Goal: Transaction & Acquisition: Purchase product/service

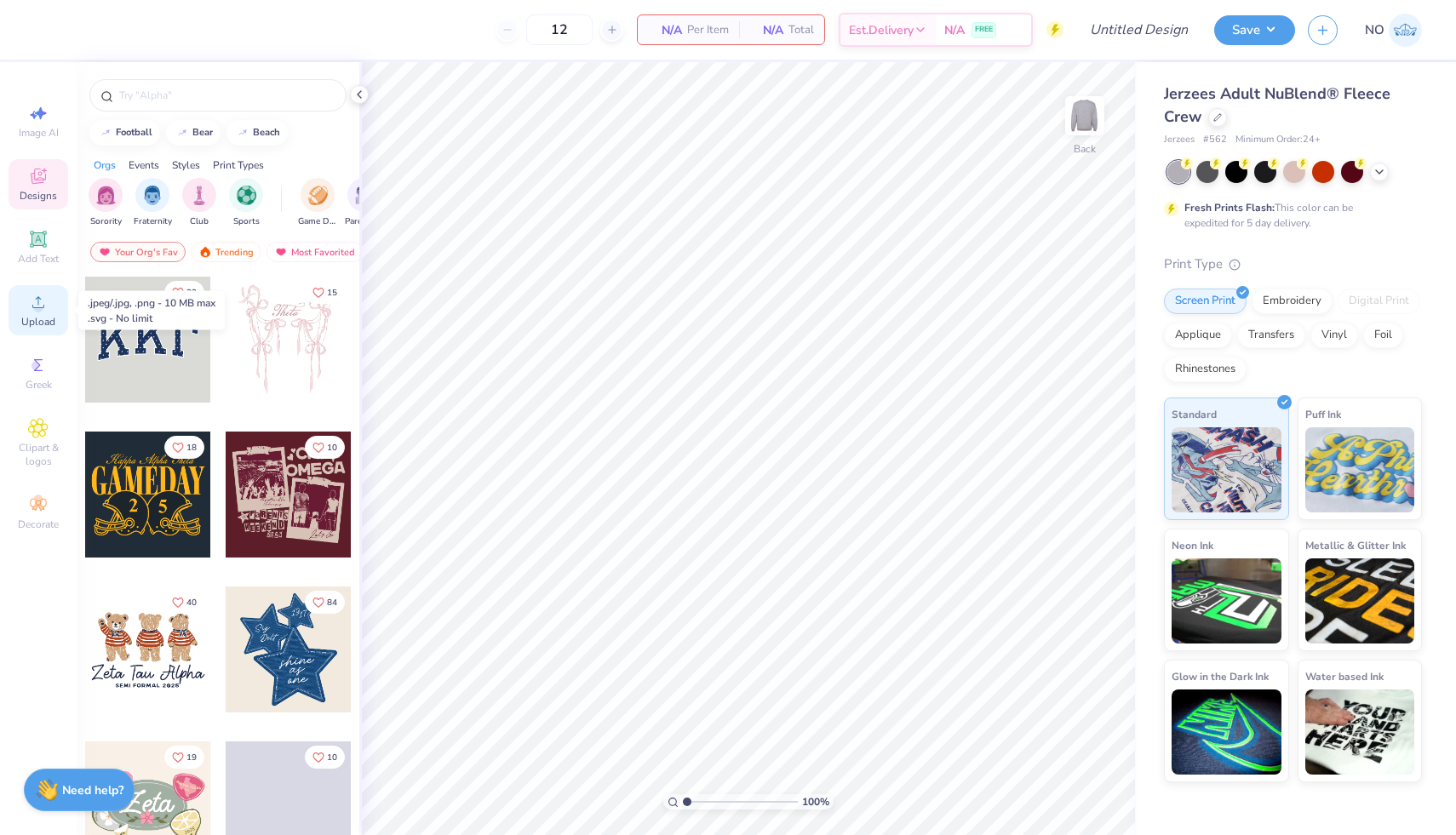
click at [29, 316] on span "Upload" at bounding box center [37, 321] width 34 height 14
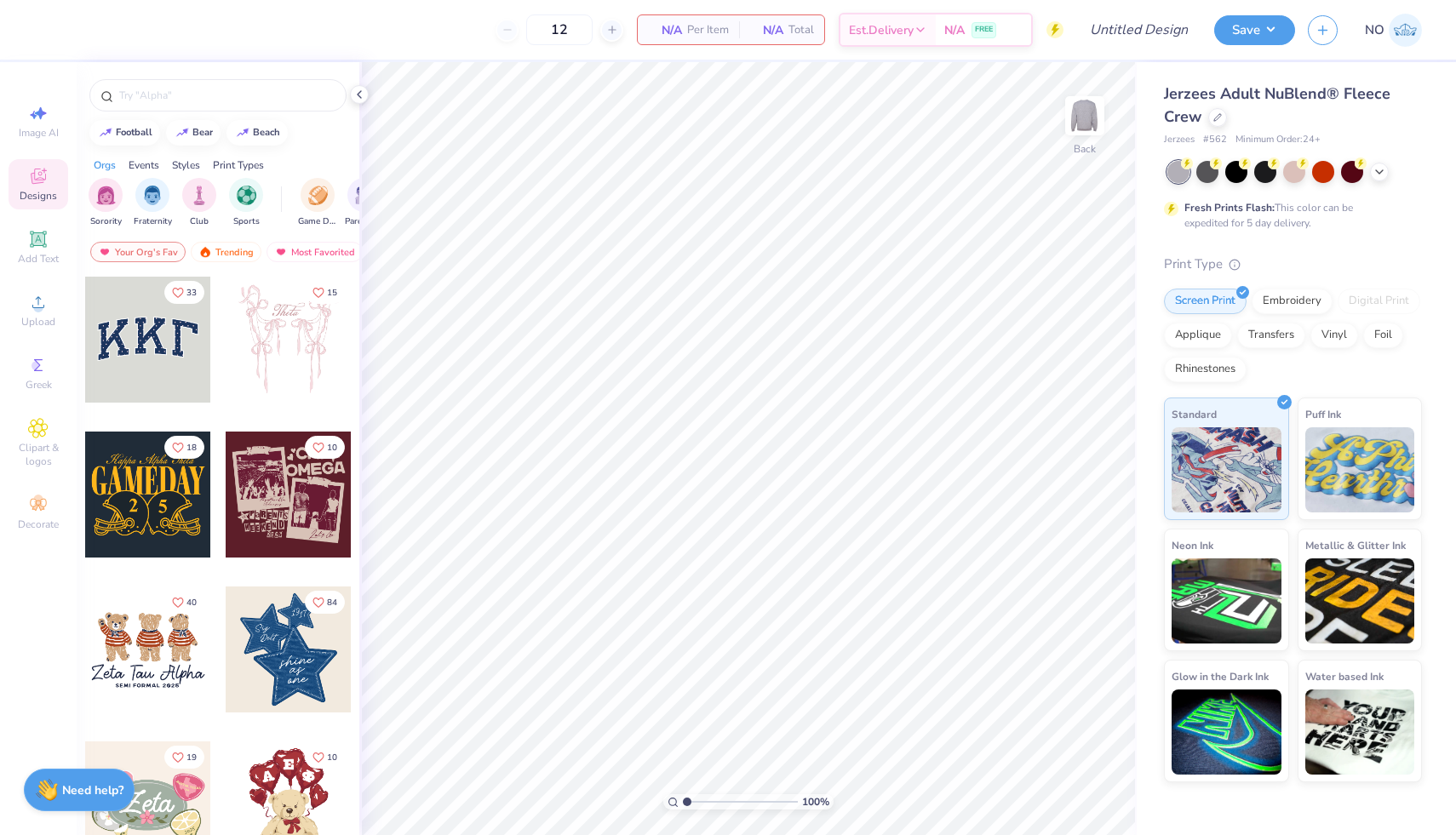
click at [1336, 171] on div at bounding box center [1295, 172] width 255 height 22
click at [1372, 177] on div at bounding box center [1295, 172] width 255 height 22
click at [1379, 177] on div at bounding box center [1379, 170] width 19 height 19
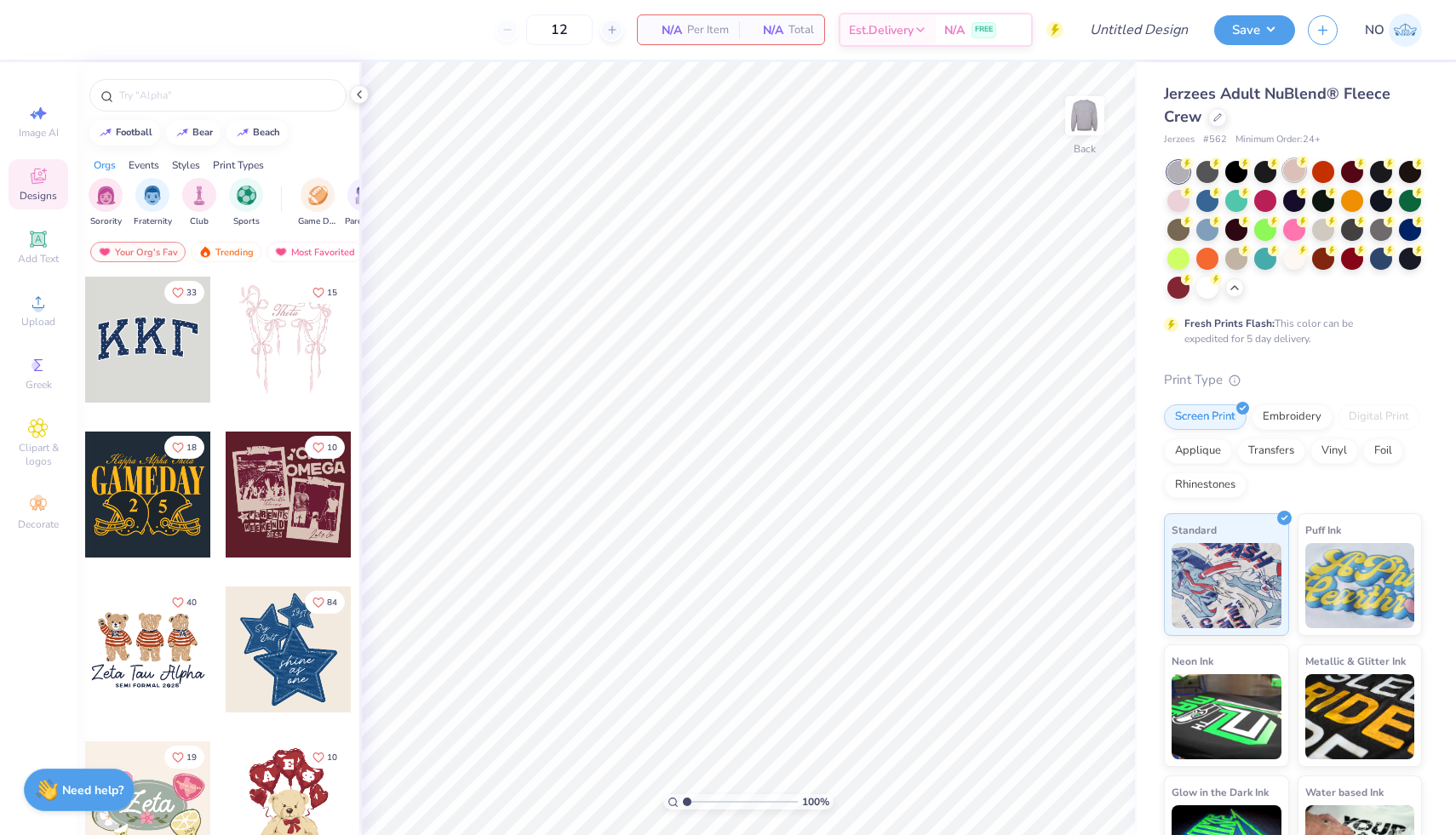
click at [1291, 170] on div at bounding box center [1294, 170] width 22 height 22
click at [1236, 252] on div at bounding box center [1236, 257] width 22 height 22
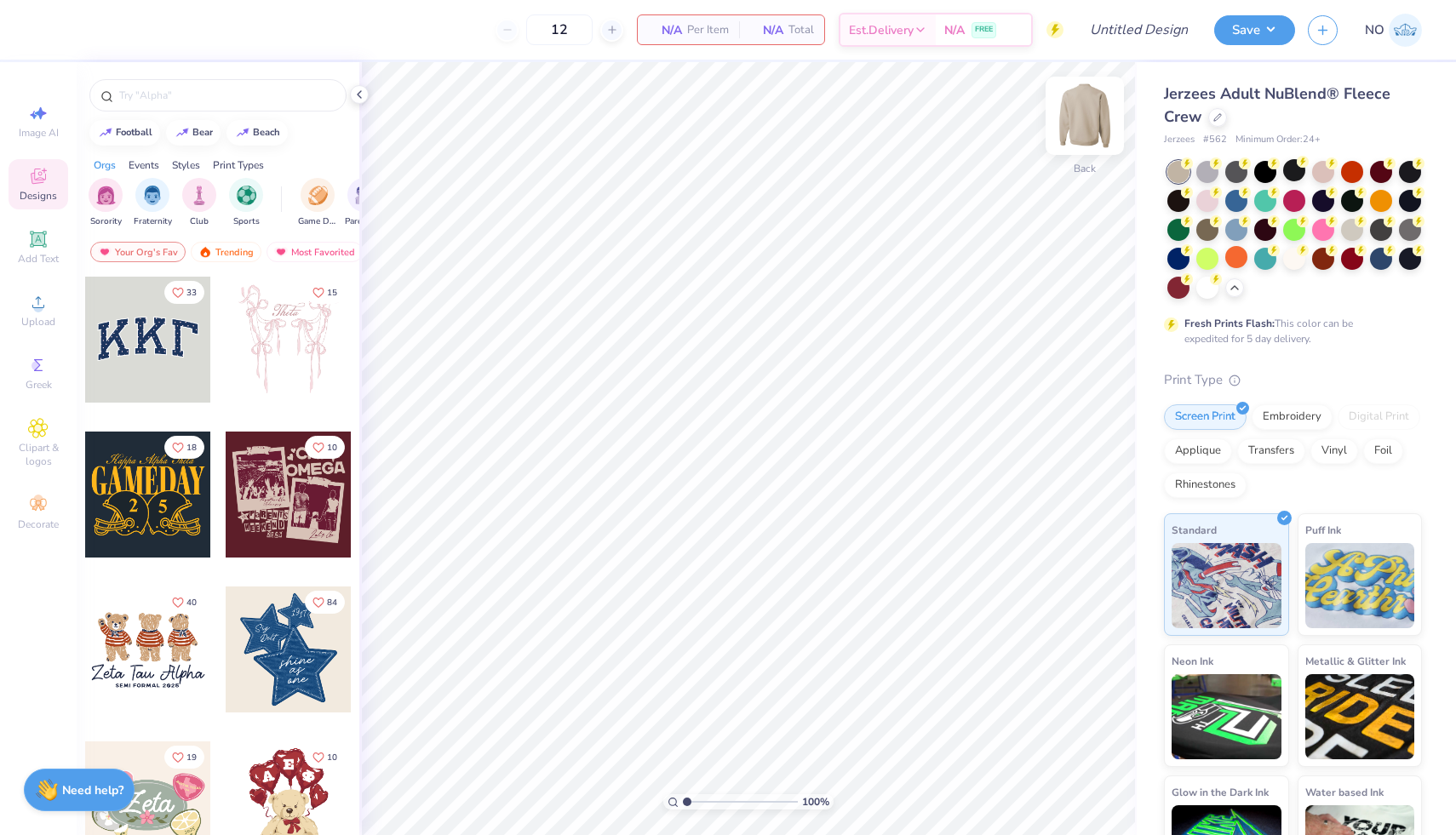
click at [1077, 117] on img at bounding box center [1084, 116] width 68 height 68
click at [41, 300] on icon at bounding box center [38, 302] width 20 height 20
click at [38, 318] on span "Upload" at bounding box center [37, 321] width 34 height 14
click at [31, 308] on icon at bounding box center [38, 302] width 20 height 20
click at [33, 316] on span "Upload" at bounding box center [37, 321] width 34 height 14
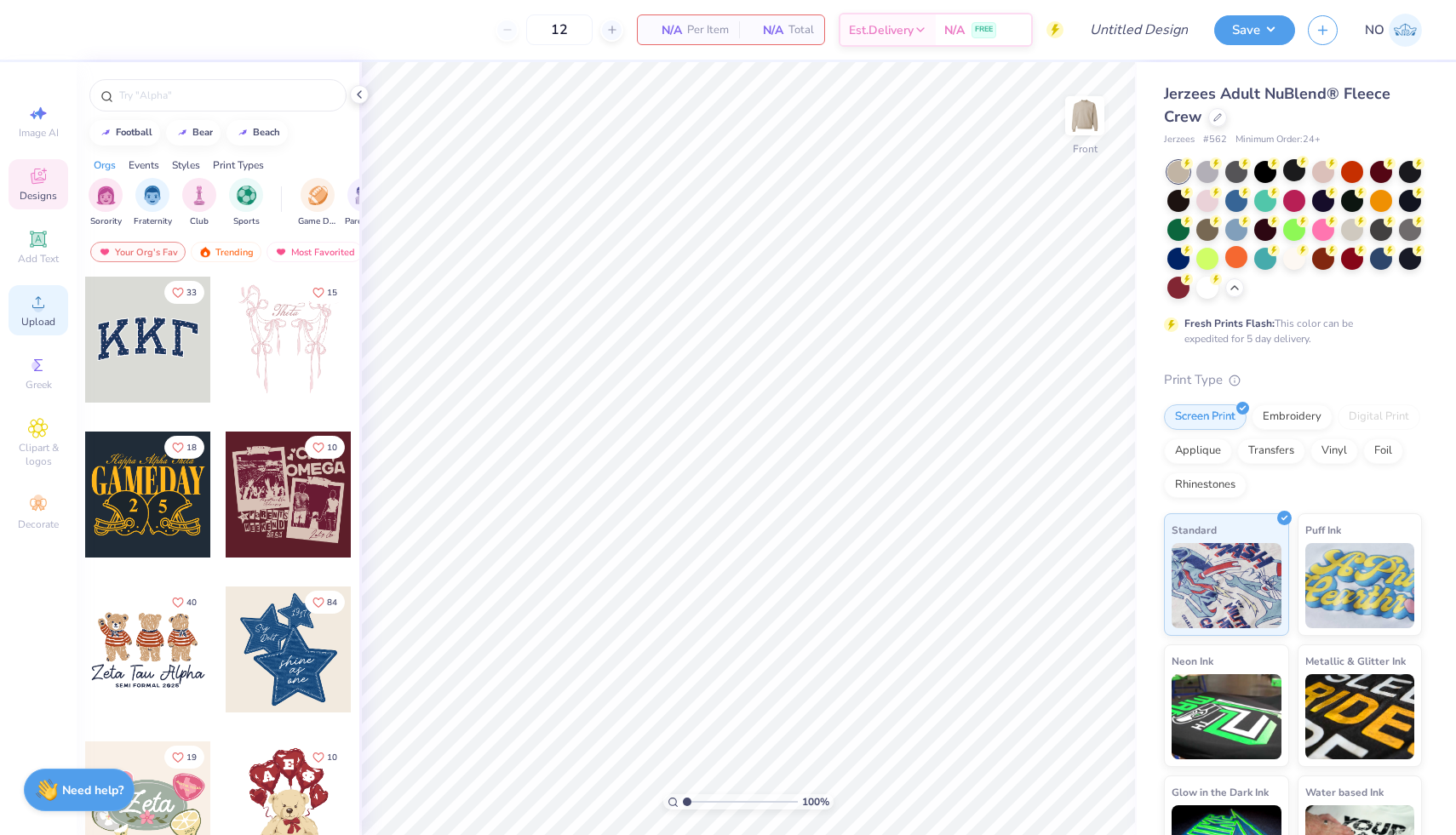
click at [45, 325] on span "Upload" at bounding box center [37, 321] width 34 height 14
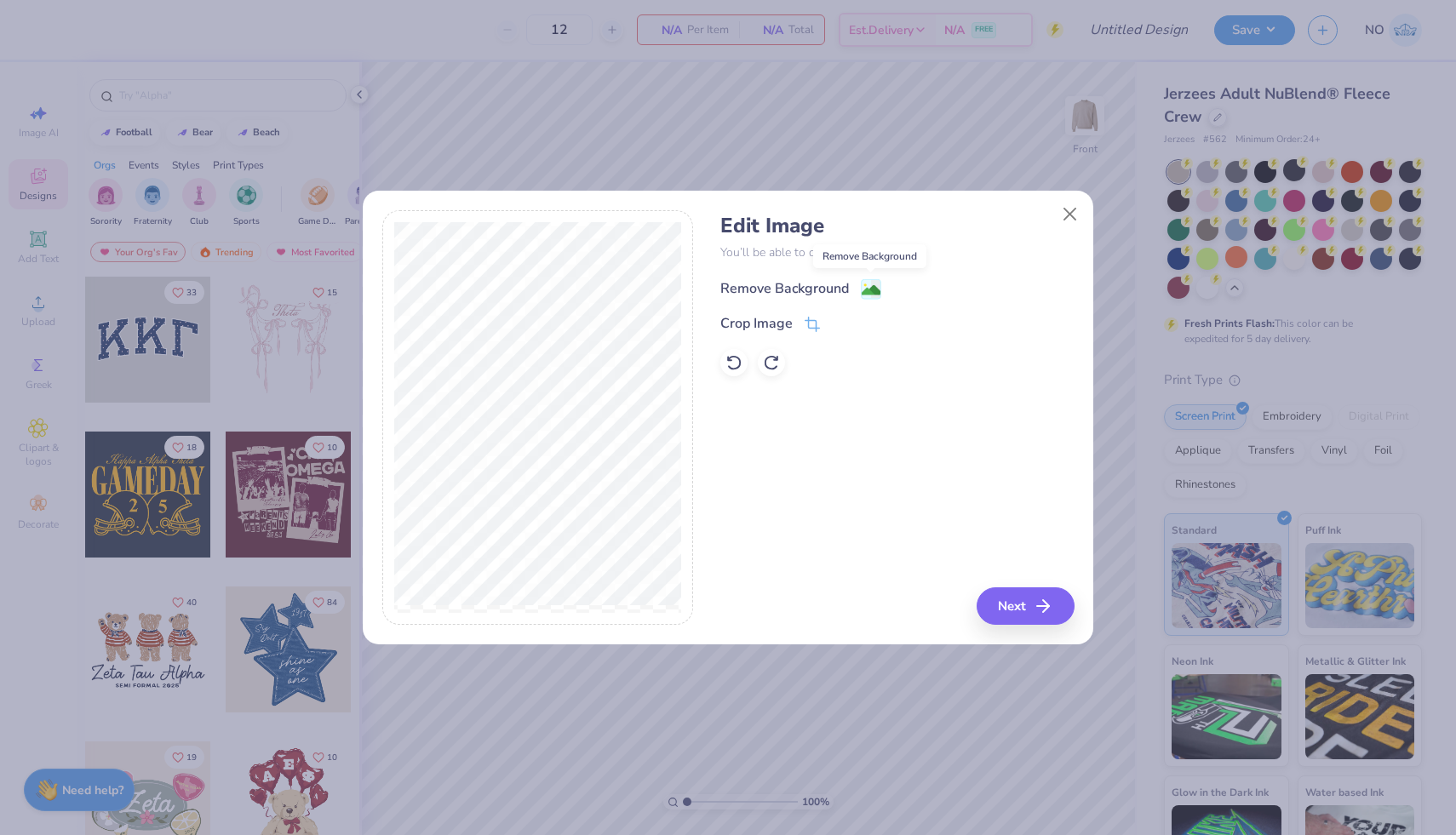
click at [875, 290] on image at bounding box center [871, 290] width 19 height 19
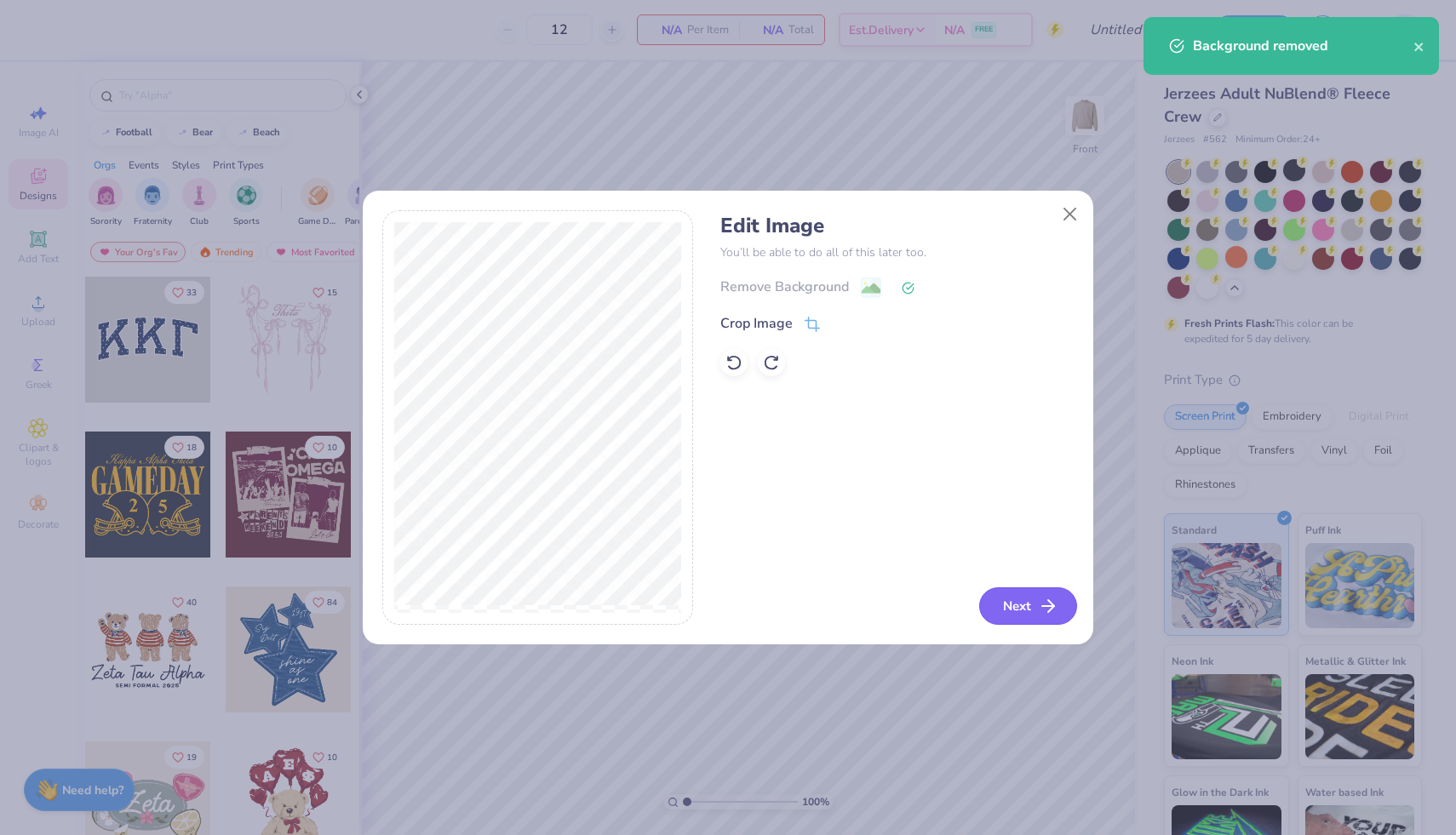
click at [1041, 598] on icon "button" at bounding box center [1048, 606] width 20 height 20
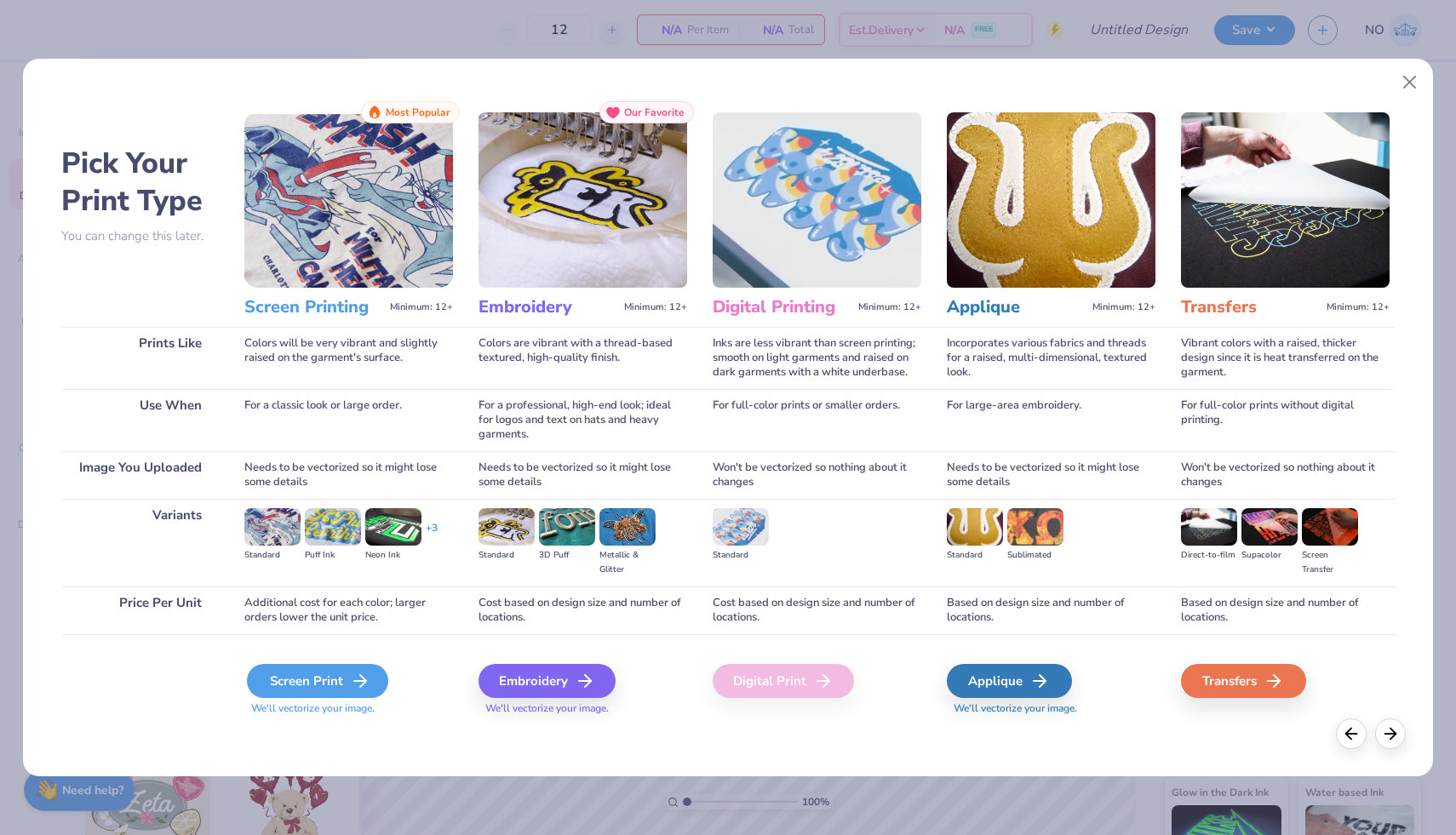
click at [334, 681] on div "Screen Print" at bounding box center [317, 680] width 141 height 34
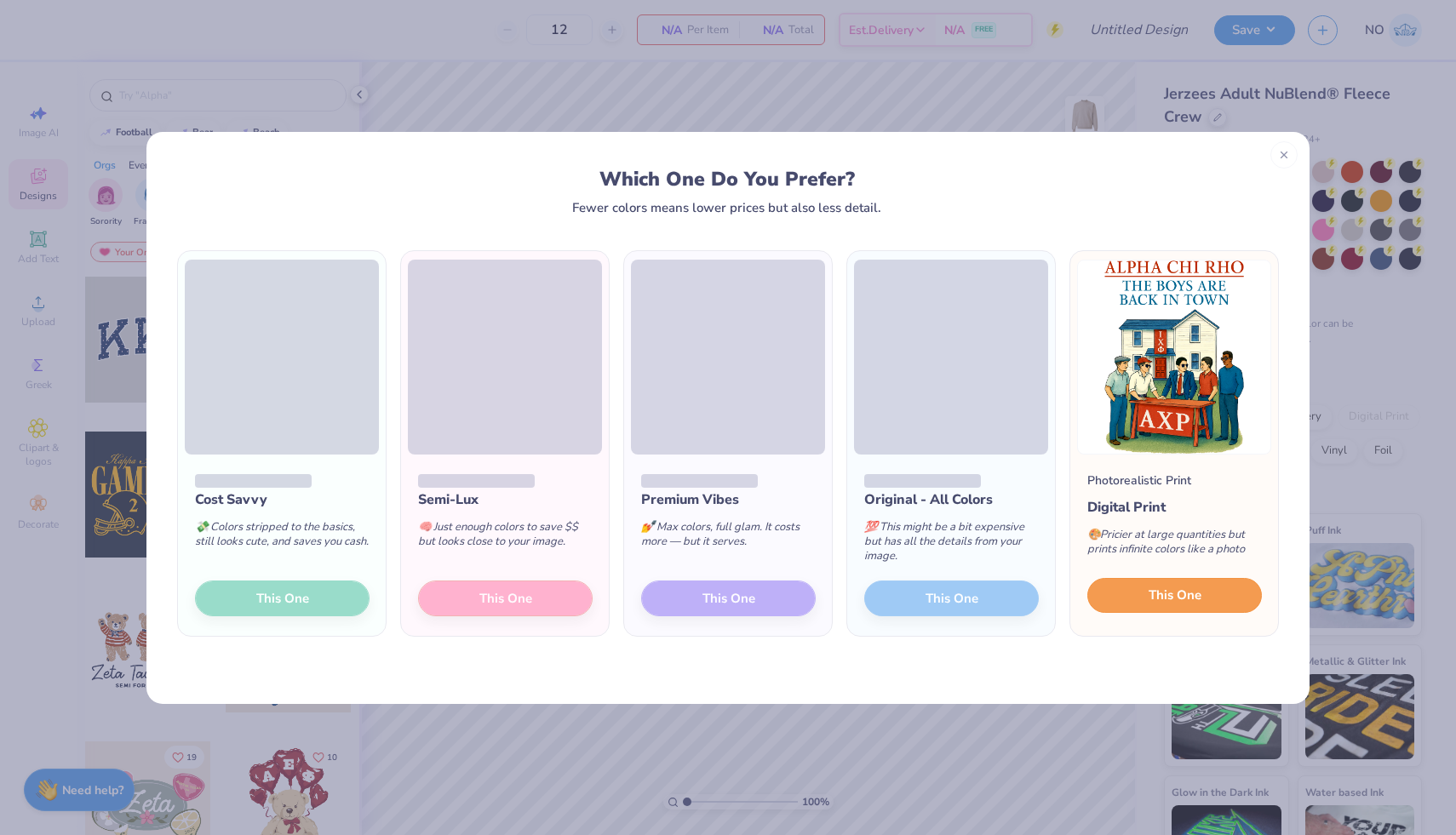
click at [1177, 604] on span "This One" at bounding box center [1175, 596] width 53 height 20
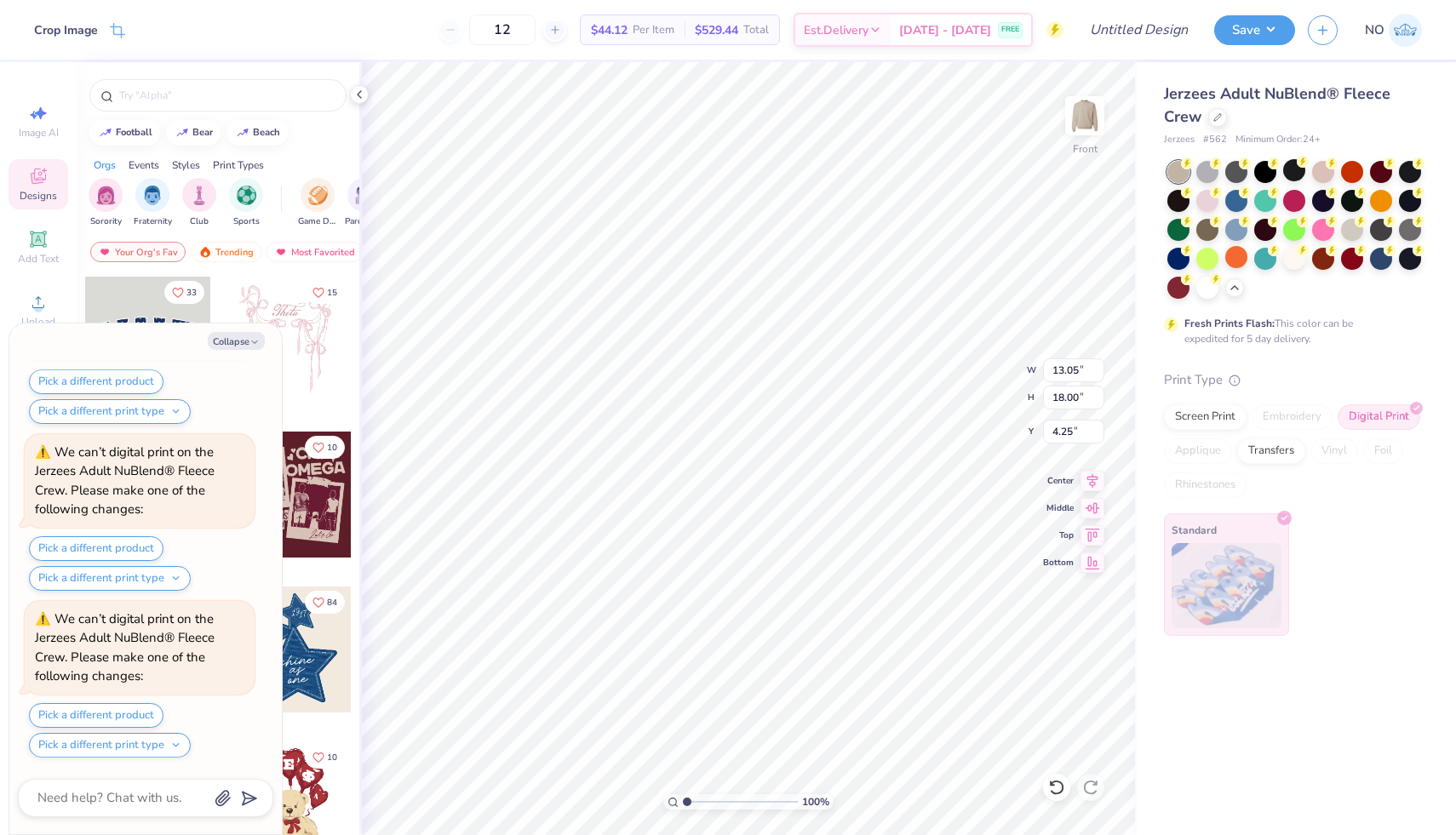
scroll to position [319, 0]
type textarea "x"
type input "3.60"
type textarea "x"
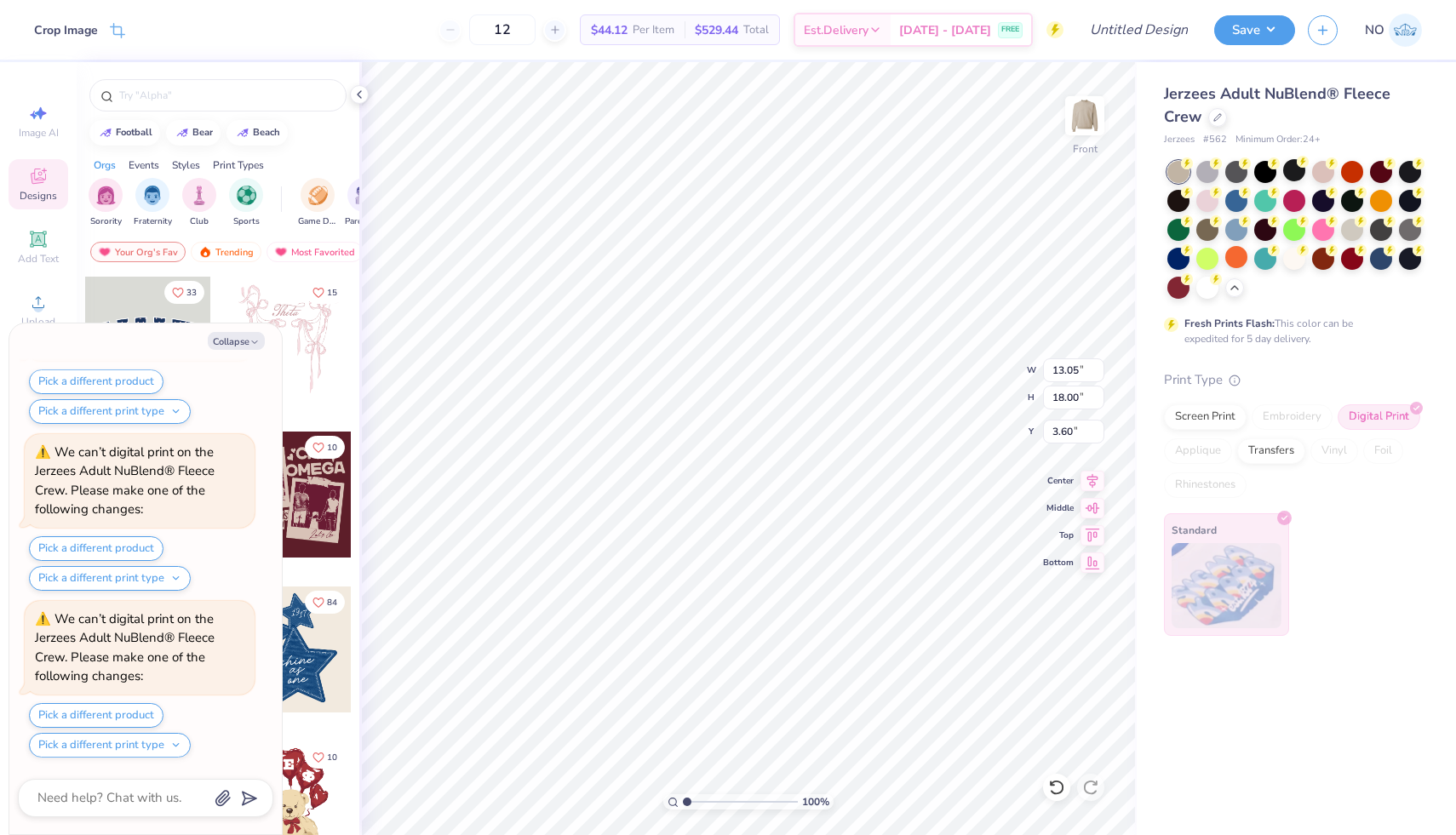
type input "12.01"
type input "16.56"
type textarea "x"
type input "4.07"
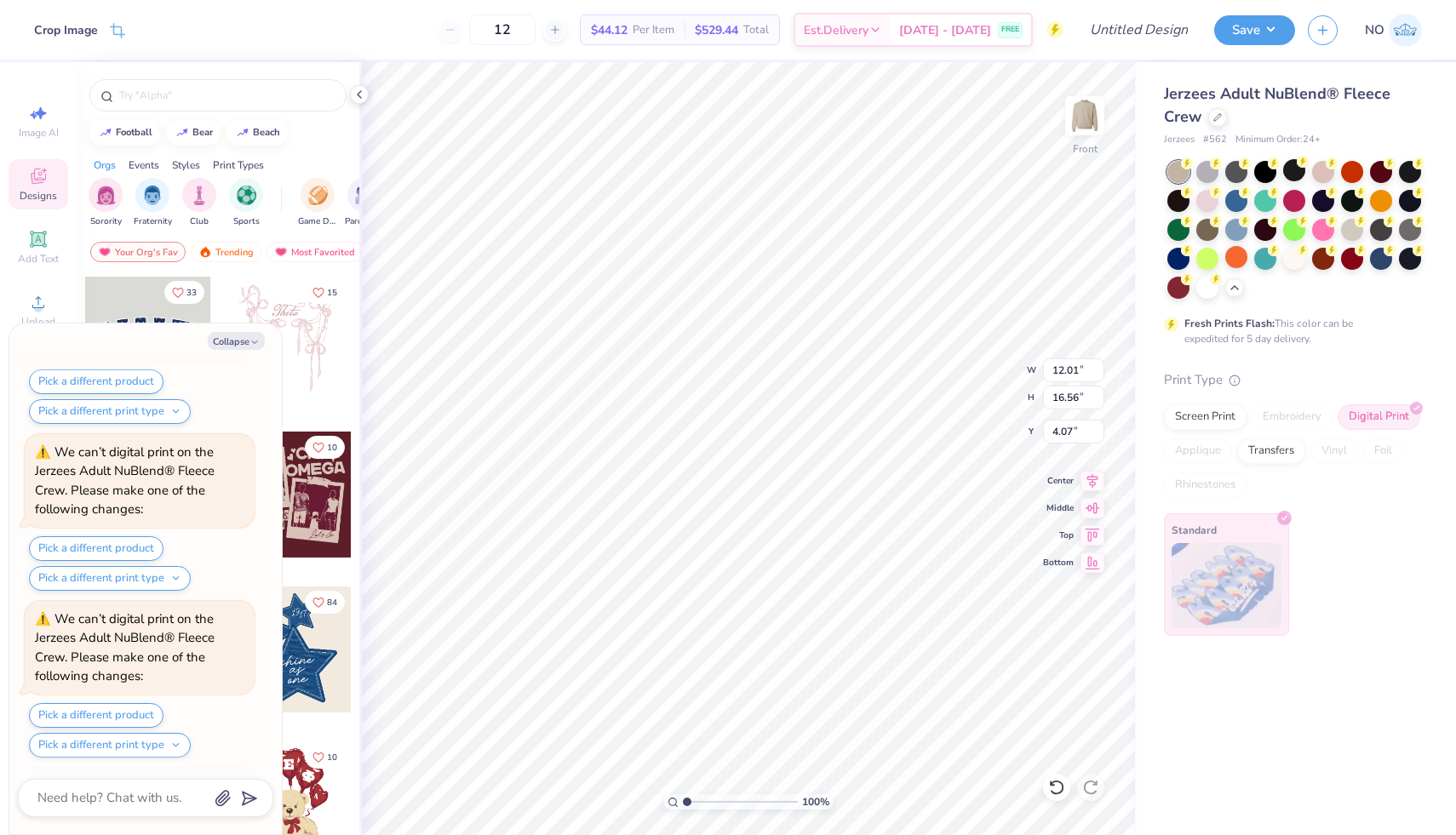
scroll to position [819, 0]
type textarea "x"
type input "4.32"
click at [1091, 126] on img at bounding box center [1084, 116] width 68 height 68
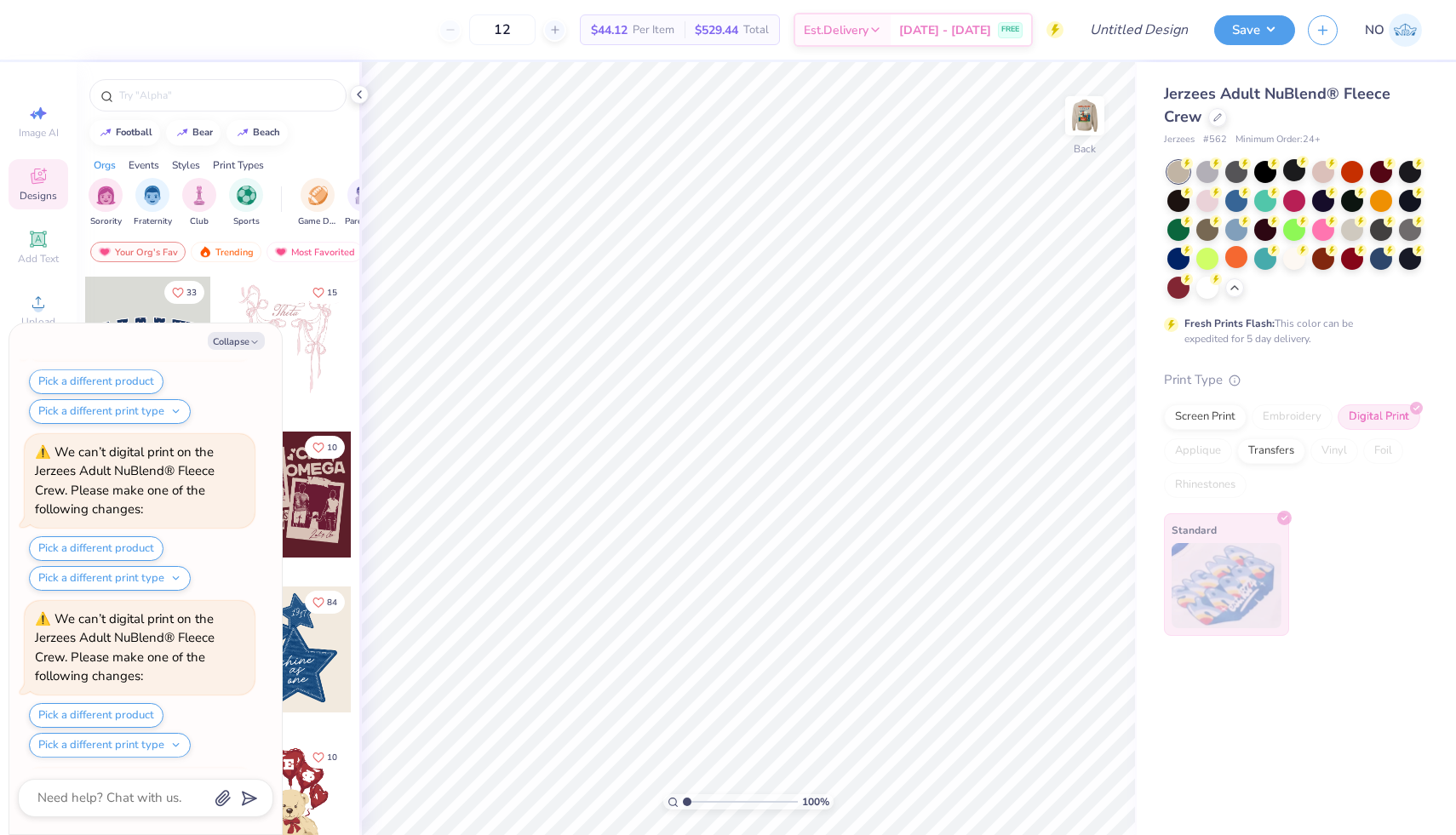
scroll to position [1486, 0]
click at [247, 342] on button "Collapse" at bounding box center [236, 341] width 57 height 18
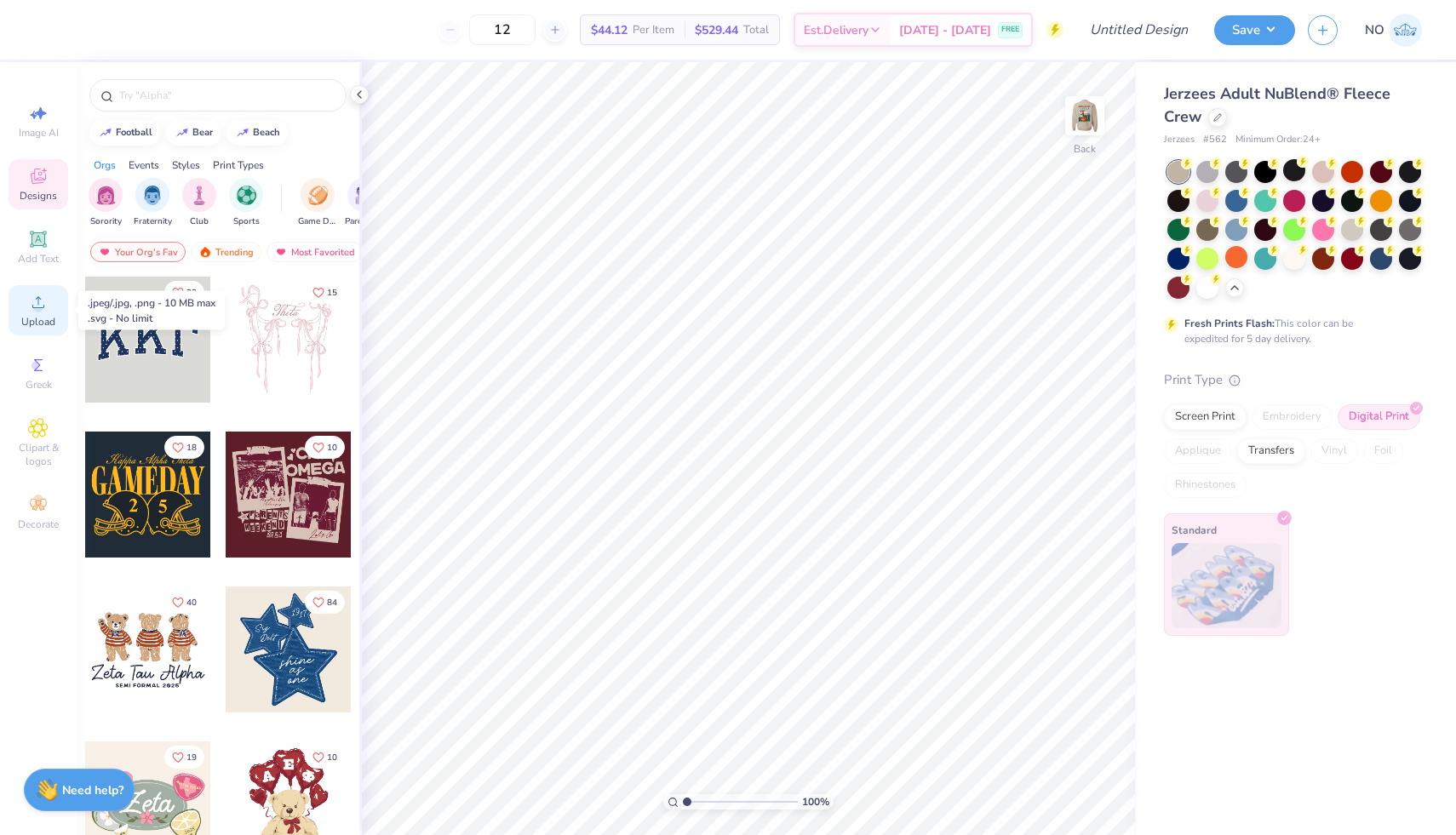
click at [43, 313] on div "Upload" at bounding box center [37, 310] width 59 height 50
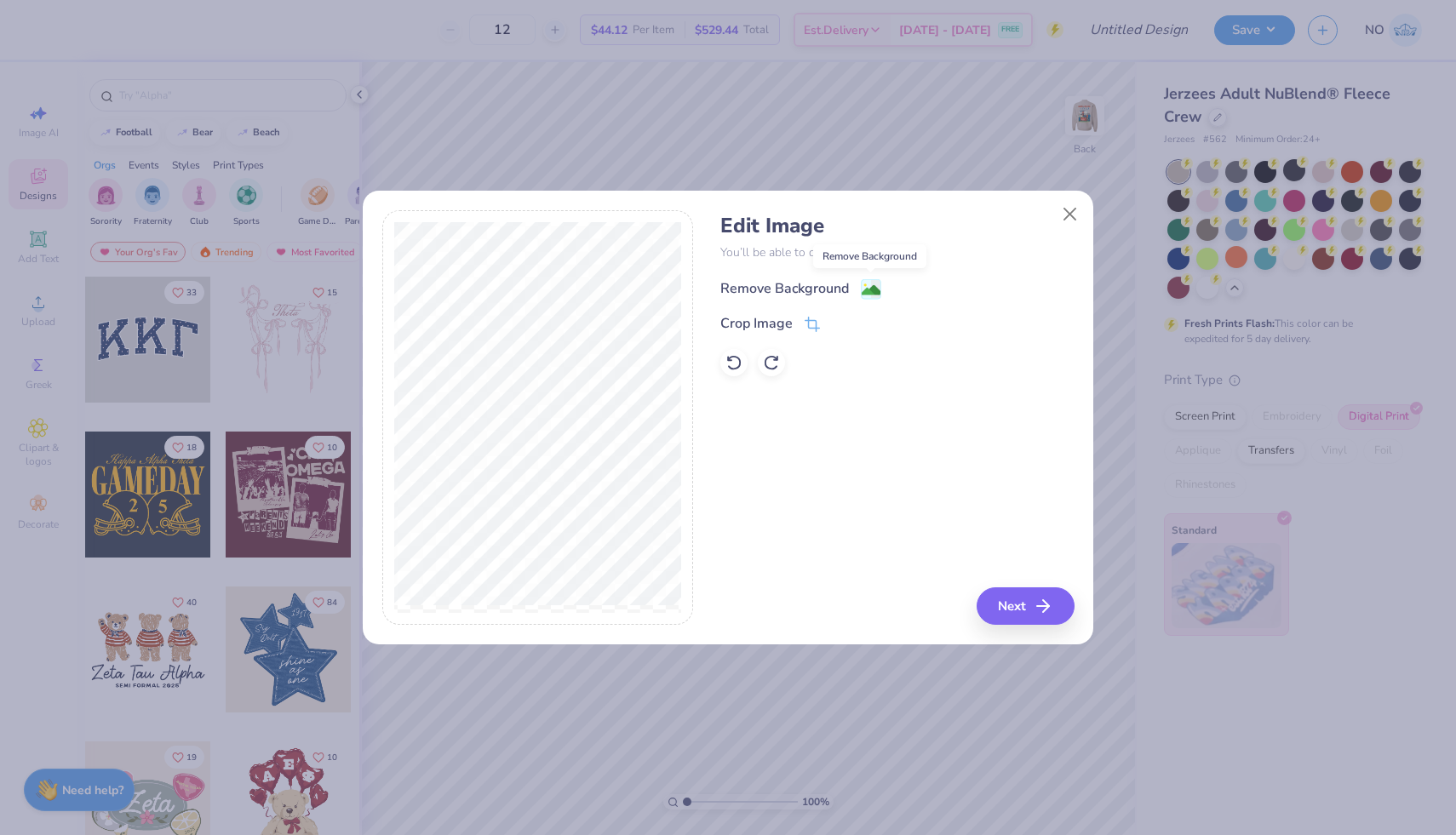
click at [871, 287] on image at bounding box center [871, 290] width 19 height 19
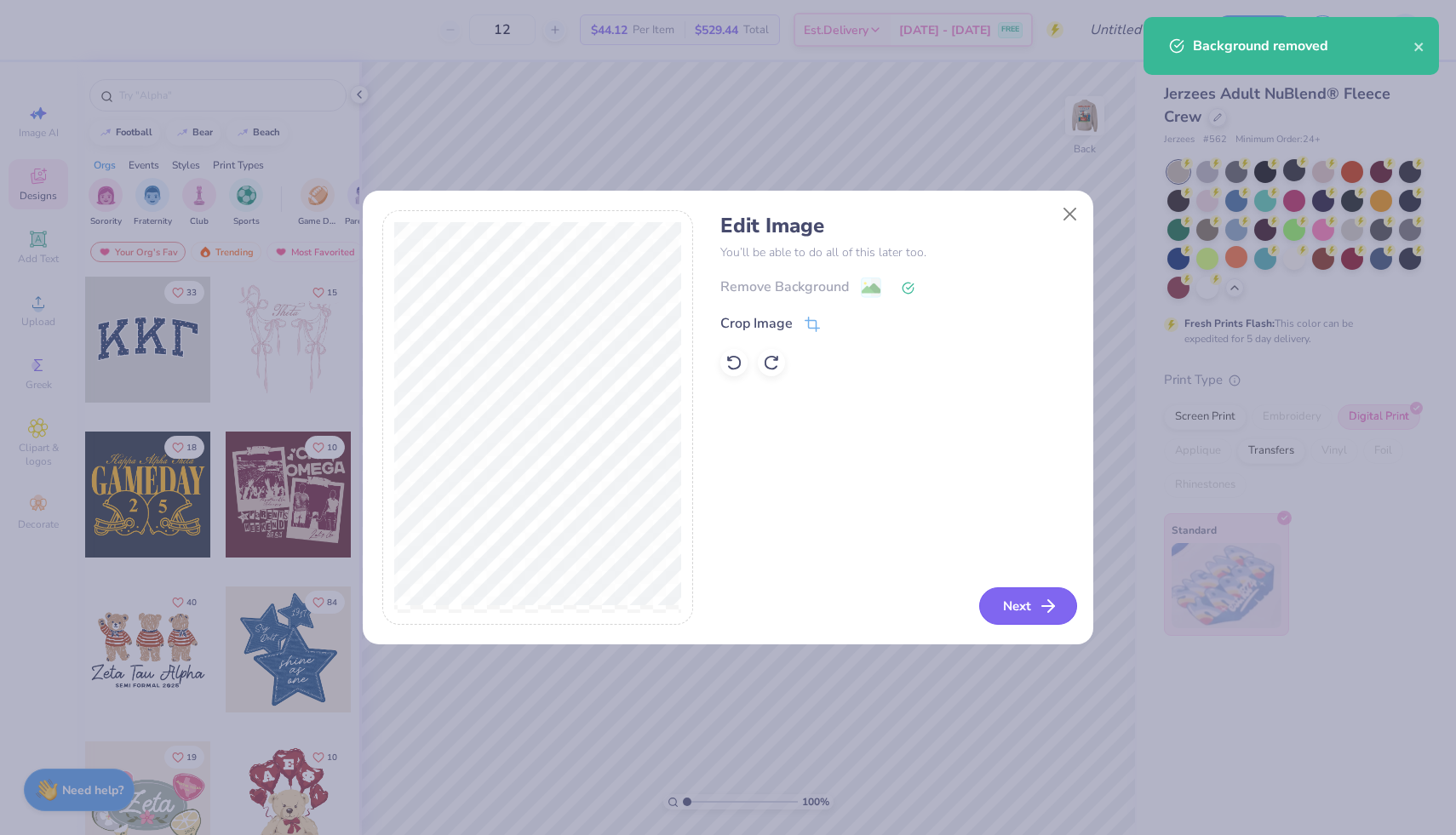
click at [1008, 596] on button "Next" at bounding box center [1028, 606] width 98 height 37
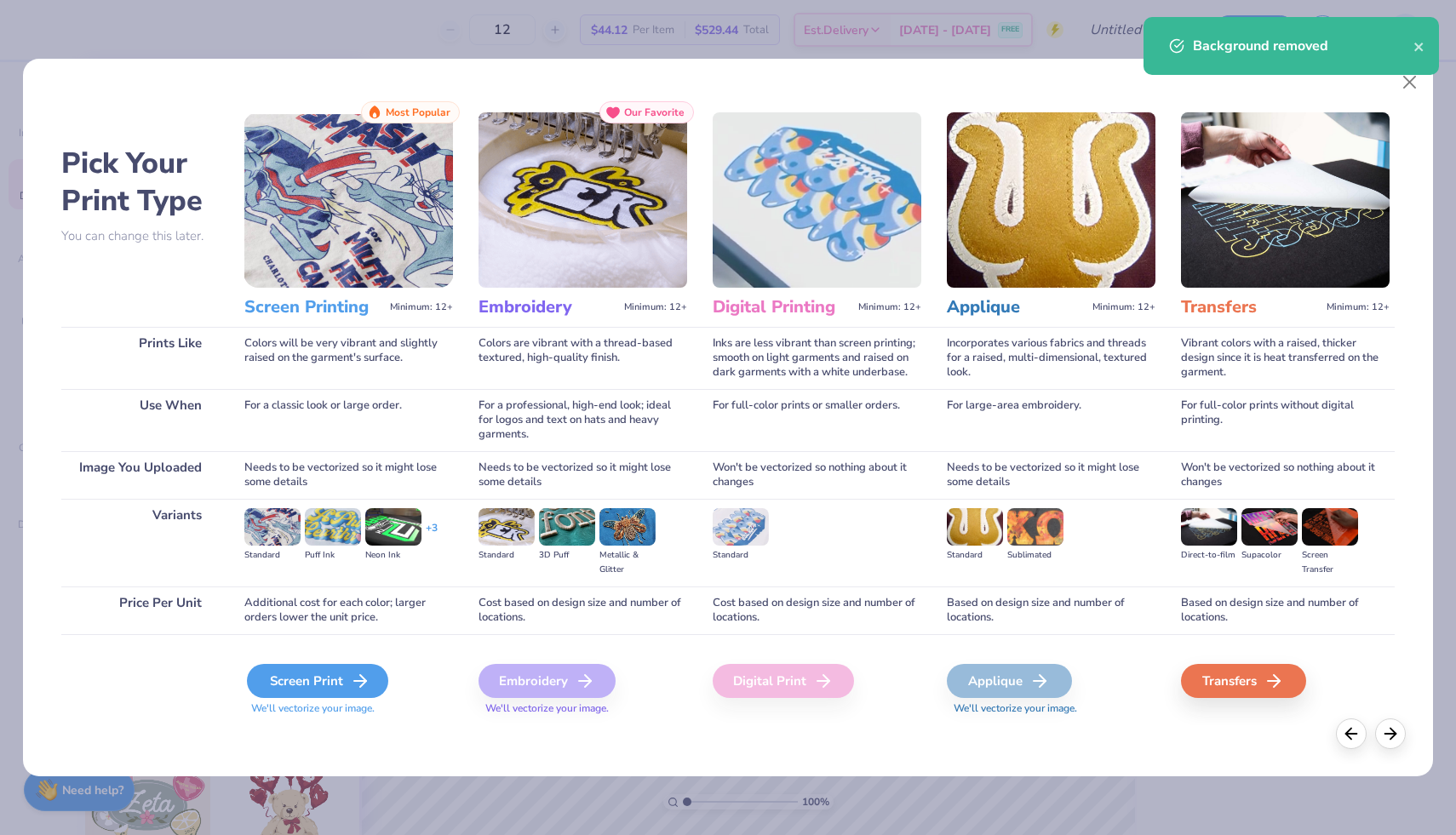
click at [304, 677] on div "Screen Print" at bounding box center [317, 680] width 141 height 34
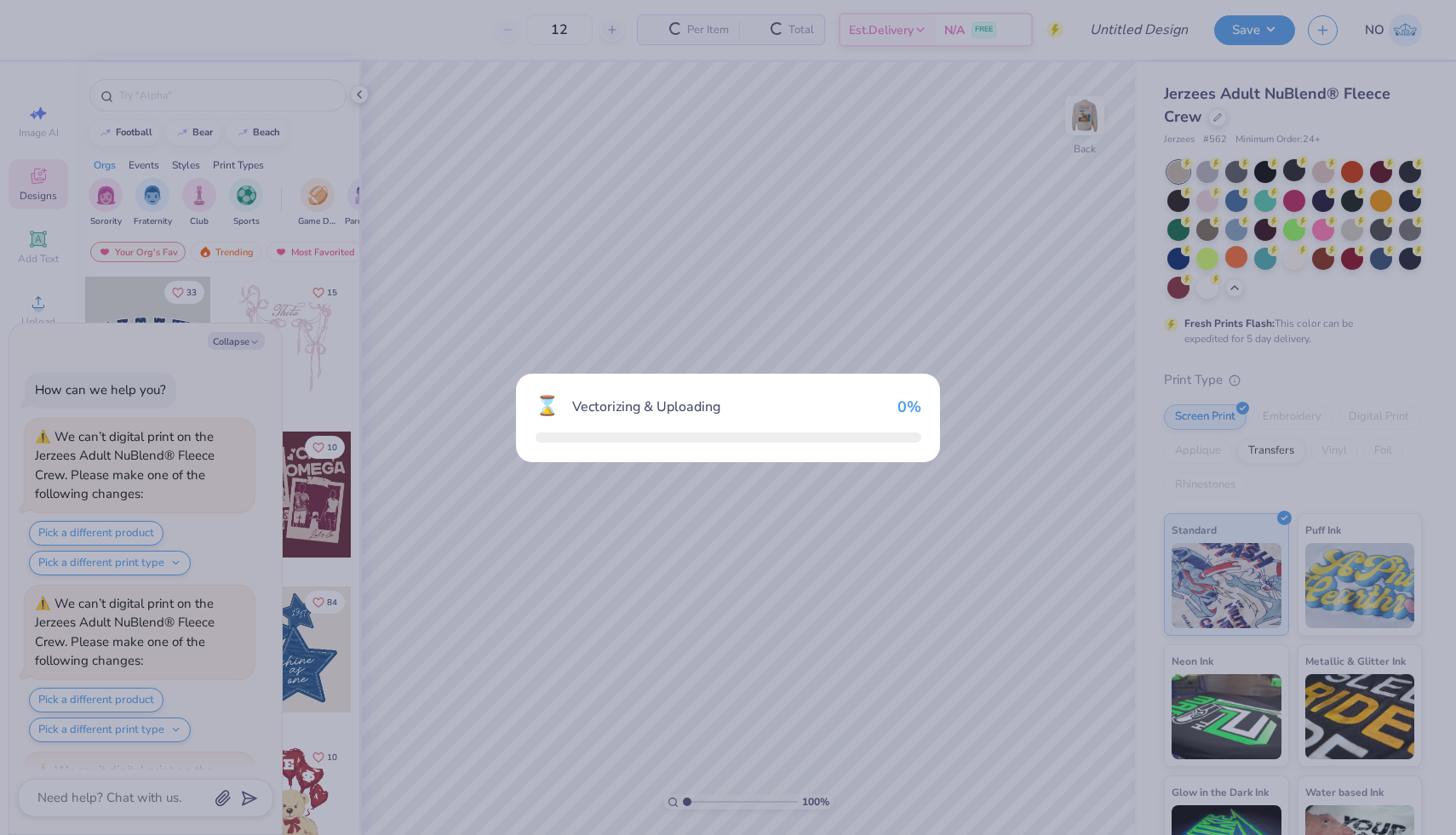
scroll to position [1628, 0]
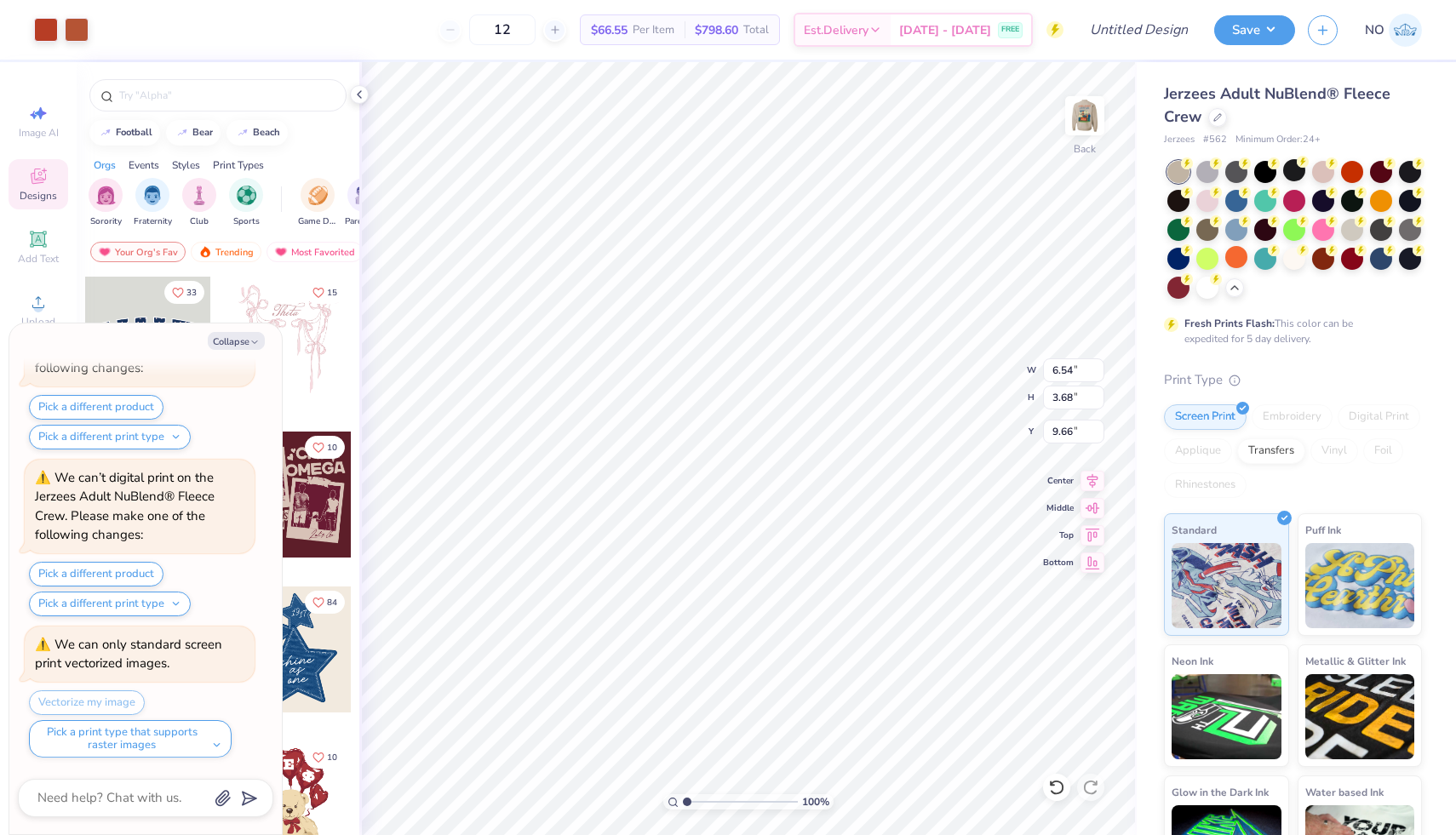
type textarea "x"
type input "3.91"
type textarea "x"
type input "3.32"
type input "1.87"
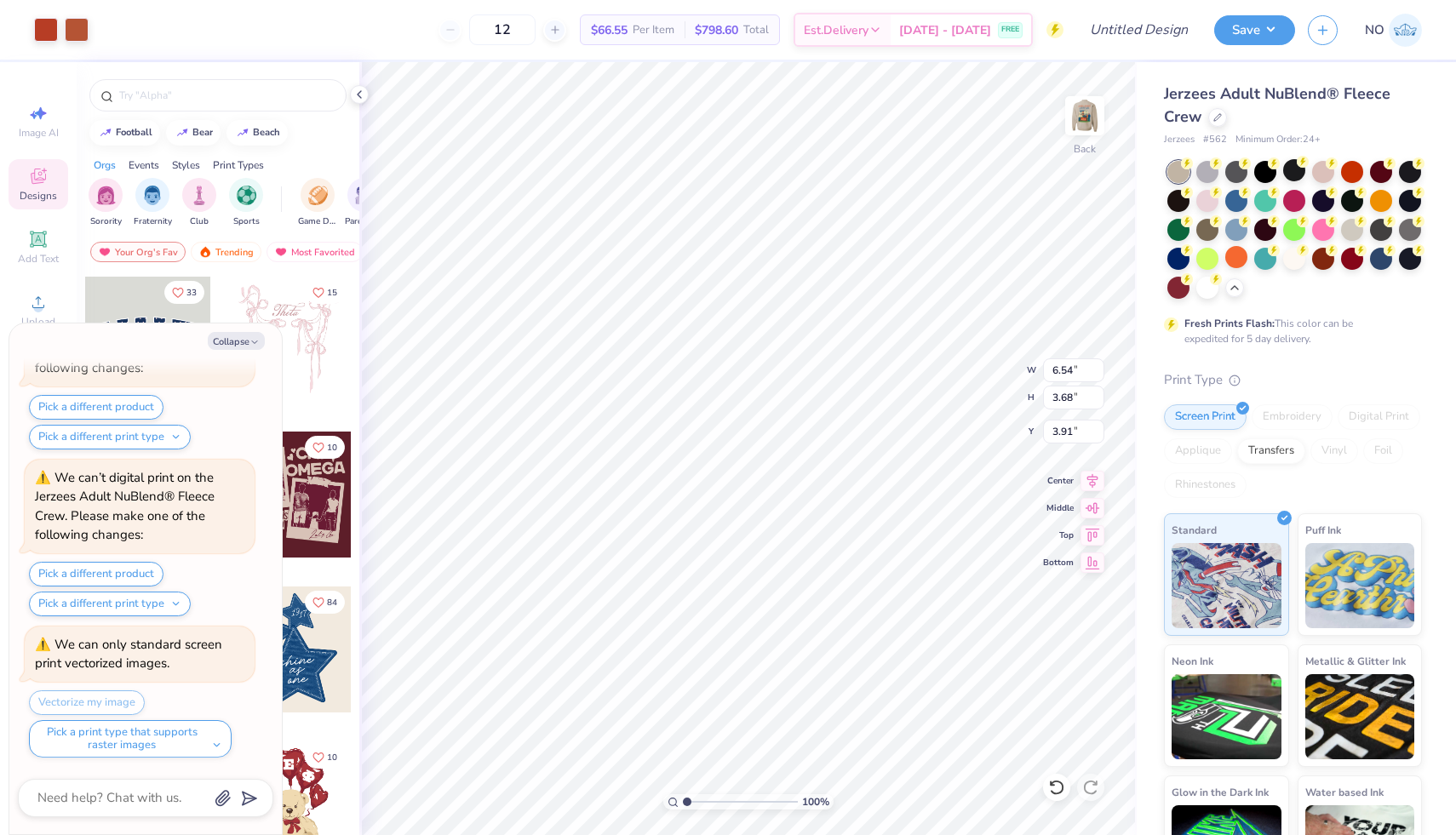
type input "5.72"
type textarea "x"
type input "4.44"
type input "2.50"
type input "5.09"
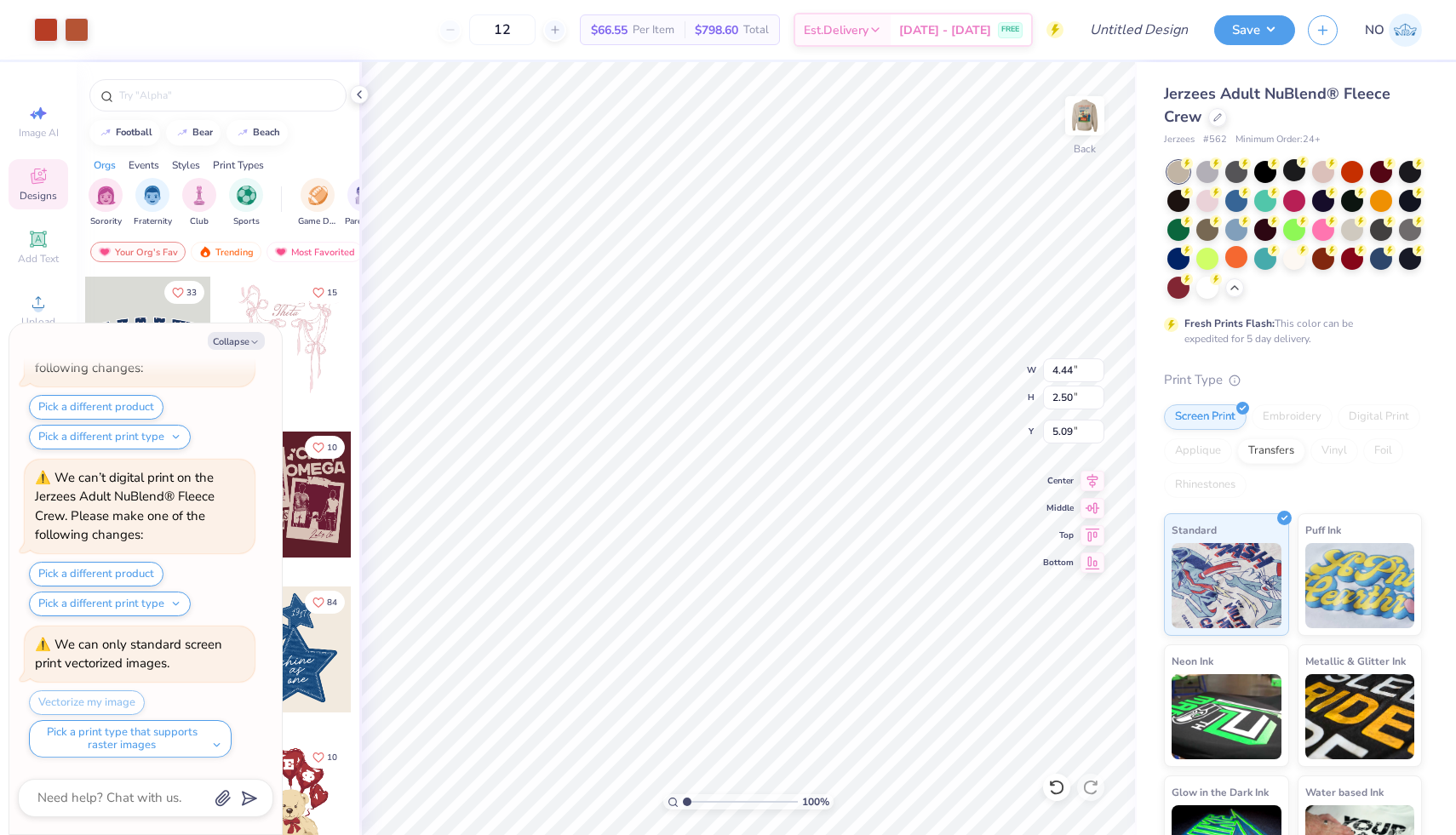
type textarea "x"
type input "5.95"
type textarea "x"
type input "5.92"
type textarea "x"
